Goal: Transaction & Acquisition: Purchase product/service

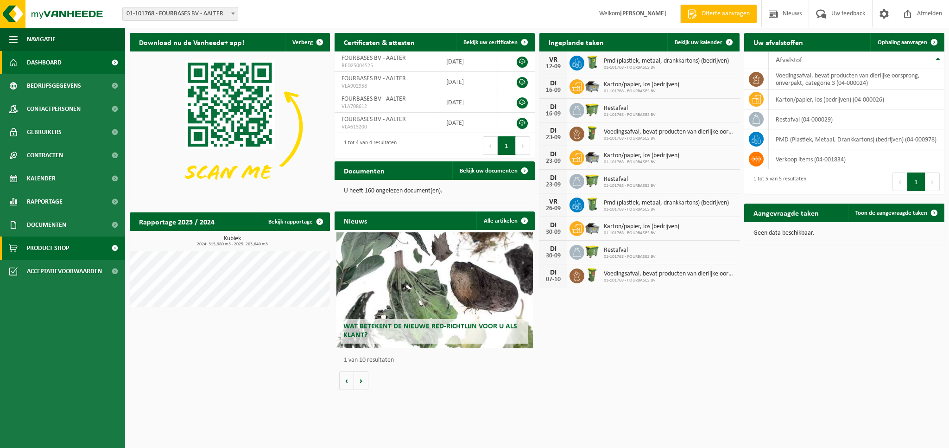
click at [45, 251] on span "Product Shop" at bounding box center [48, 247] width 42 height 23
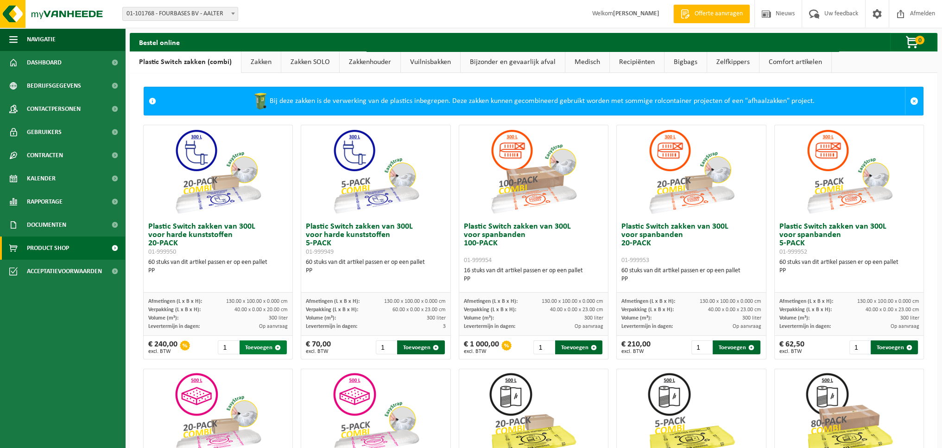
click at [259, 346] on button "Toevoegen" at bounding box center [264, 347] width 48 height 14
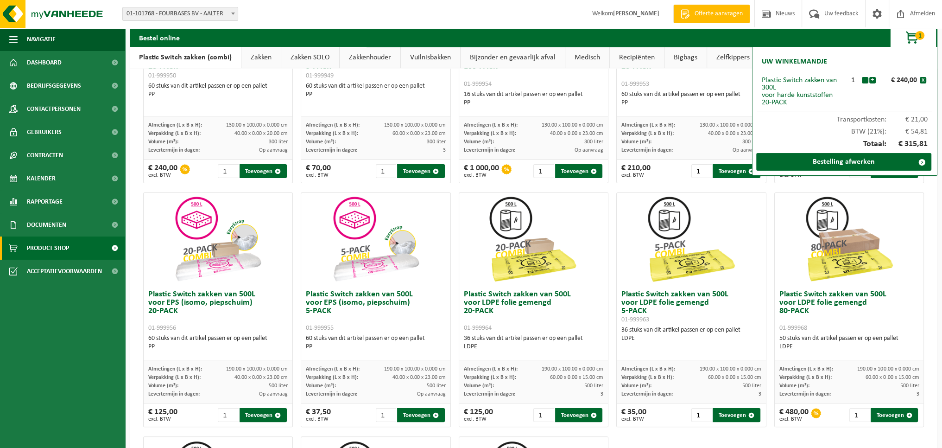
scroll to position [185, 0]
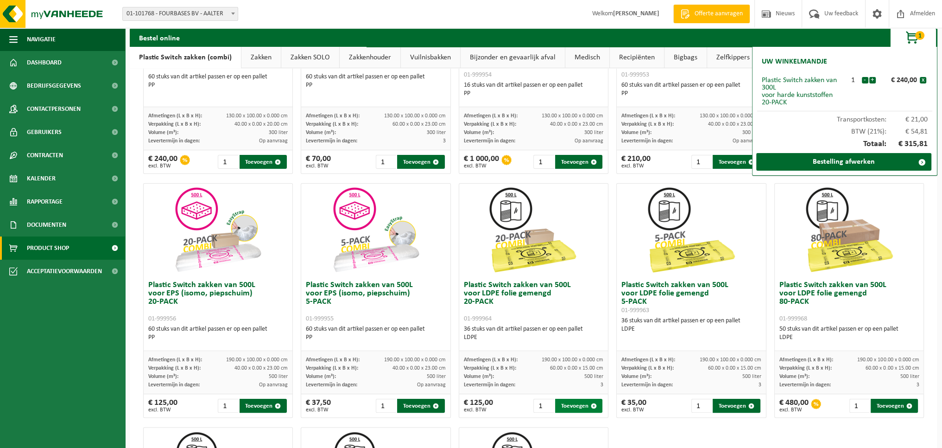
click at [565, 404] on button "Toevoegen" at bounding box center [579, 406] width 48 height 14
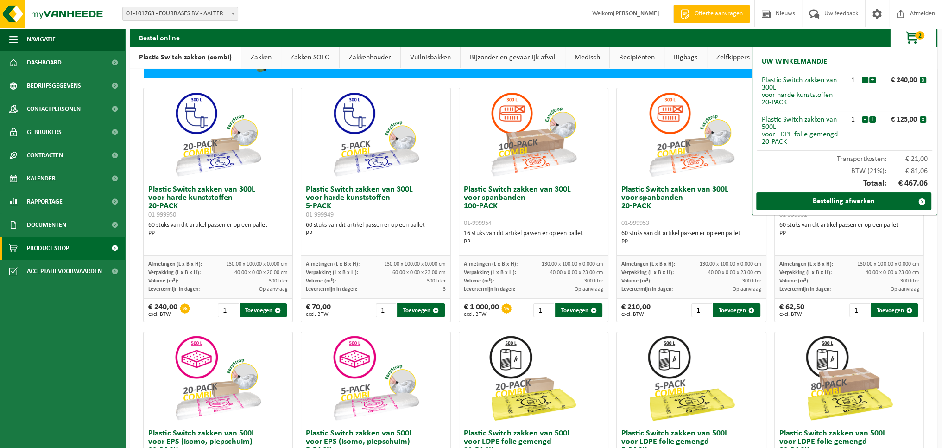
scroll to position [0, 0]
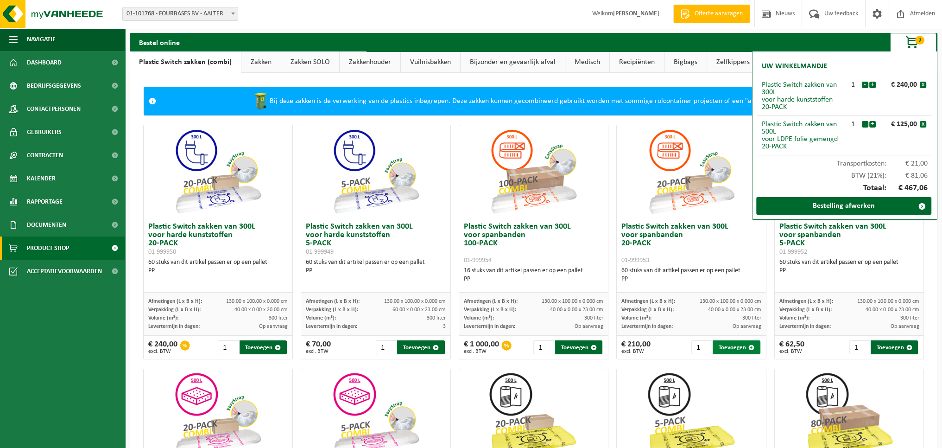
click at [725, 347] on button "Toevoegen" at bounding box center [737, 347] width 48 height 14
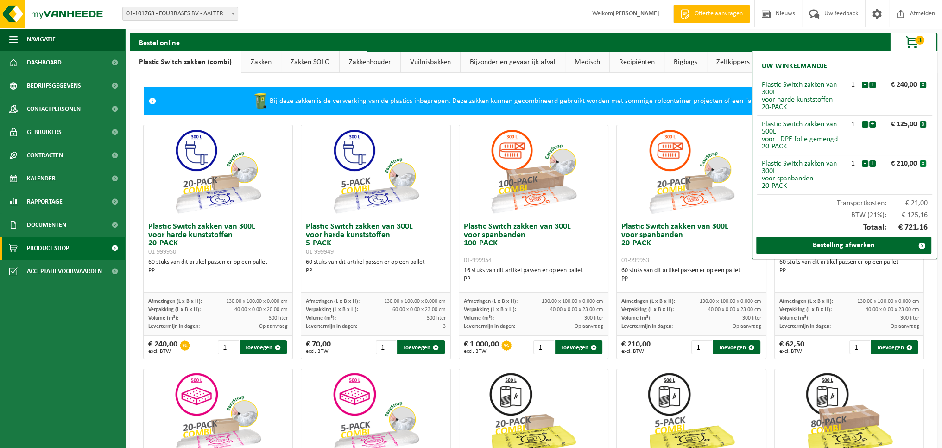
click at [923, 163] on button "x" at bounding box center [923, 163] width 6 height 6
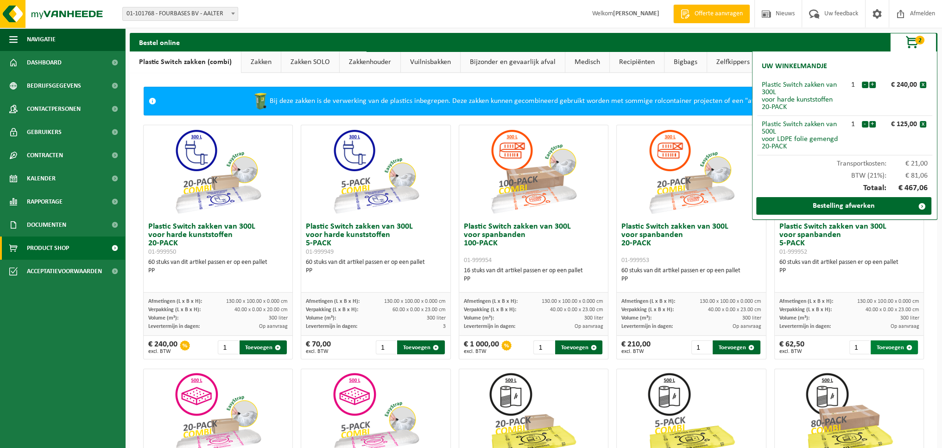
click at [875, 345] on button "Toevoegen" at bounding box center [895, 347] width 48 height 14
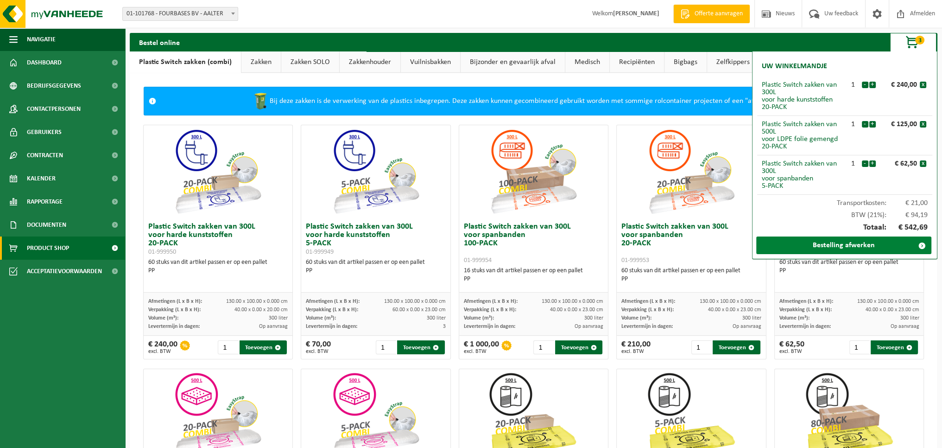
click at [852, 244] on link "Bestelling afwerken" at bounding box center [844, 245] width 175 height 18
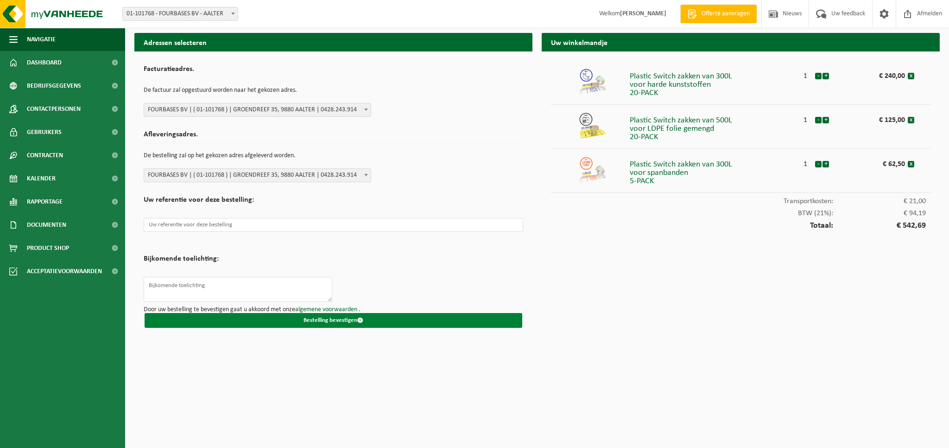
click at [338, 319] on button "Bestelling bevestigen" at bounding box center [334, 320] width 378 height 15
